Goal: Task Accomplishment & Management: Use online tool/utility

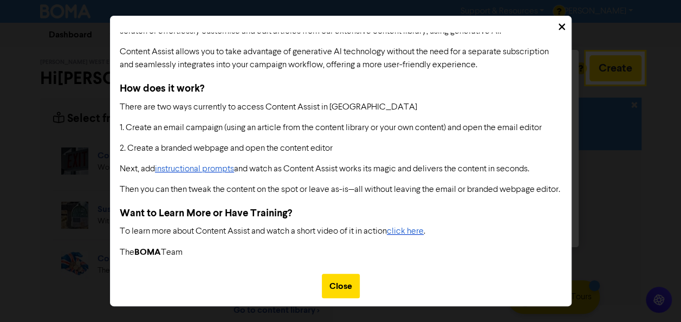
scroll to position [93, 0]
click at [332, 293] on div "Close" at bounding box center [341, 286] width 38 height 24
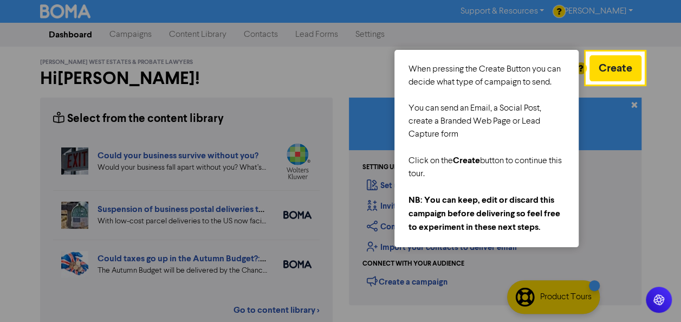
click at [560, 43] on div at bounding box center [293, 292] width 587 height 584
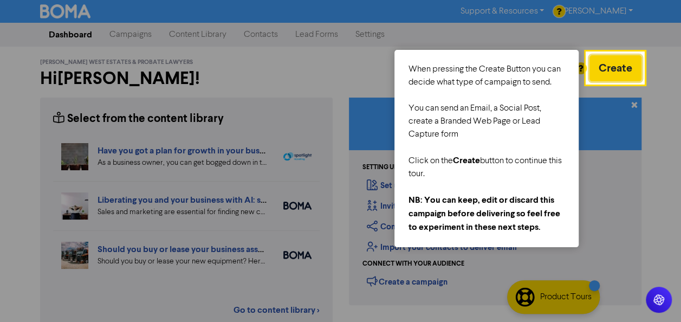
click at [599, 66] on button "Create" at bounding box center [615, 68] width 52 height 26
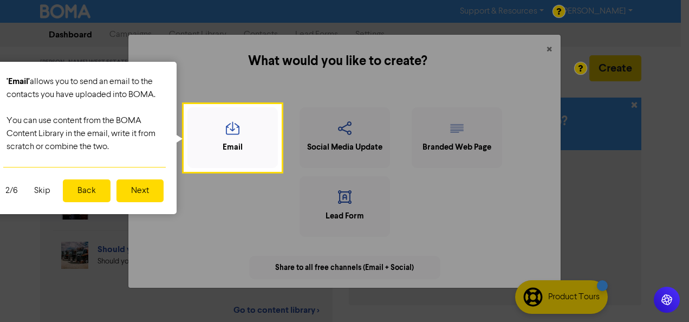
click at [126, 190] on button "Next" at bounding box center [139, 190] width 47 height 23
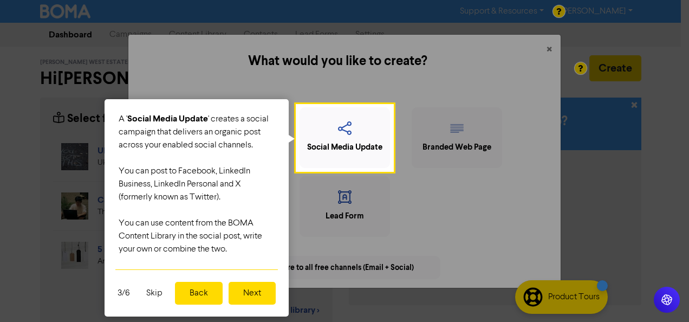
click at [260, 293] on button "Next" at bounding box center [252, 293] width 47 height 23
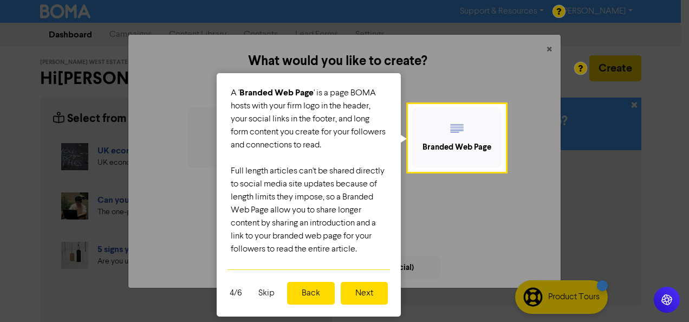
click at [371, 302] on button "Next" at bounding box center [364, 293] width 47 height 23
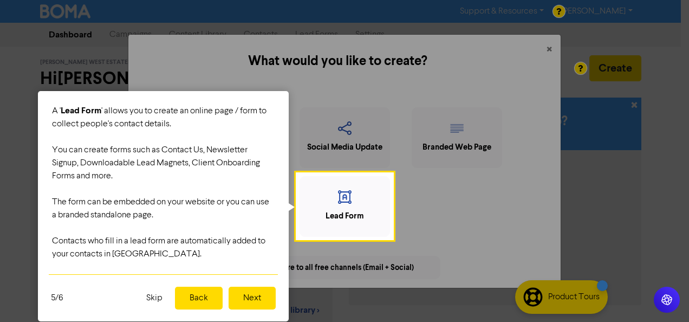
click at [253, 300] on button "Next" at bounding box center [252, 298] width 47 height 23
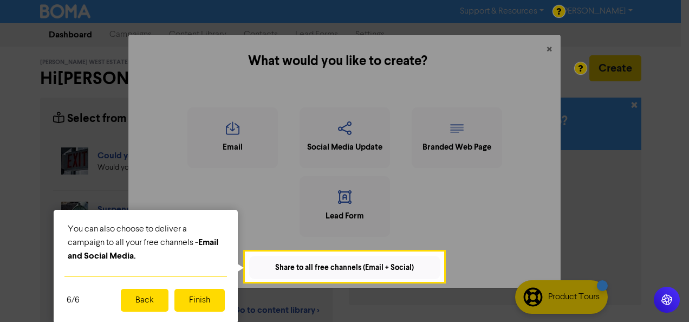
click at [219, 303] on button "Finish" at bounding box center [199, 300] width 50 height 23
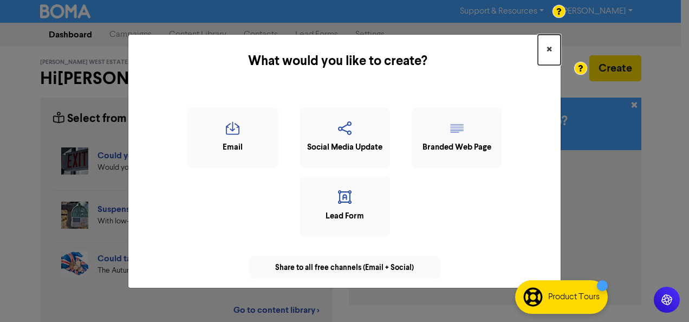
click at [551, 48] on span "×" at bounding box center [549, 50] width 5 height 16
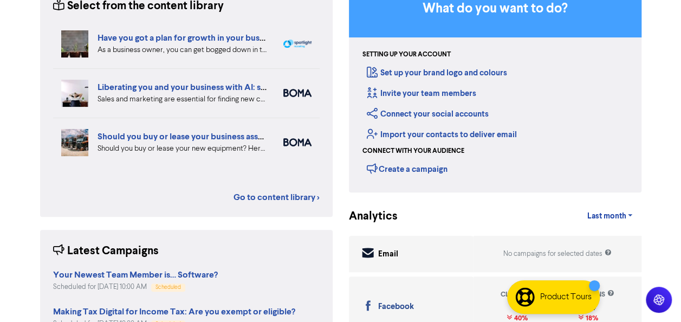
scroll to position [0, 0]
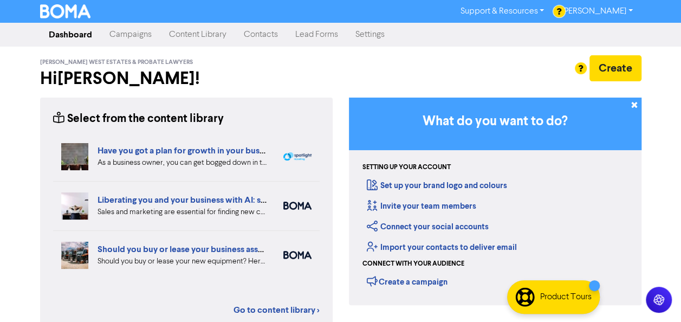
click at [632, 8] on link "[PERSON_NAME]" at bounding box center [597, 11] width 88 height 17
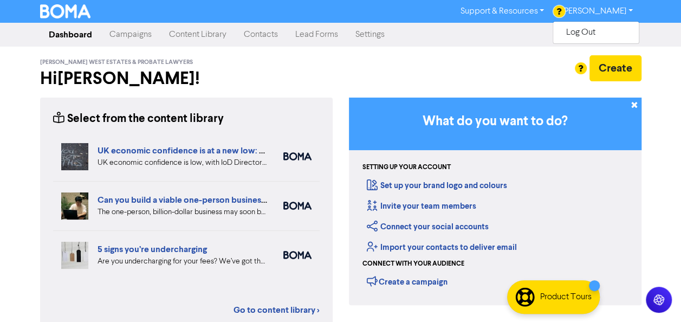
click at [489, 79] on div "Create" at bounding box center [495, 68] width 293 height 26
